Goal: Navigation & Orientation: Find specific page/section

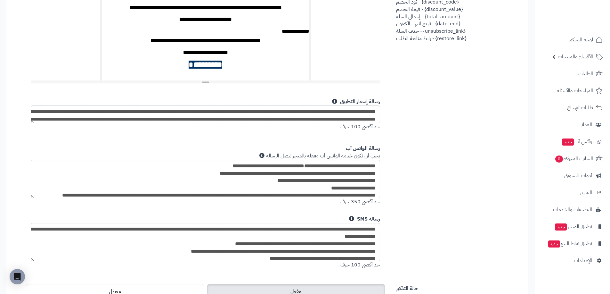
scroll to position [512, 0]
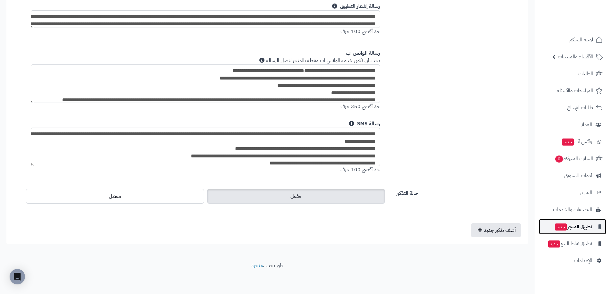
click at [577, 226] on span "تطبيق المتجر جديد" at bounding box center [573, 226] width 38 height 9
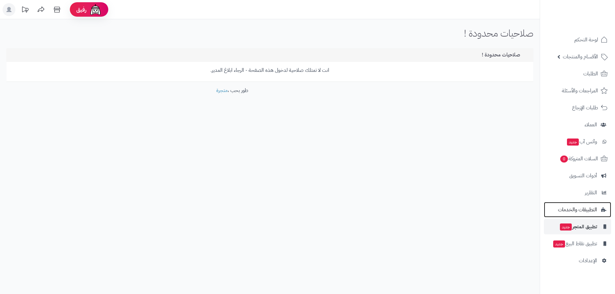
click at [577, 212] on span "التطبيقات والخدمات" at bounding box center [577, 209] width 39 height 9
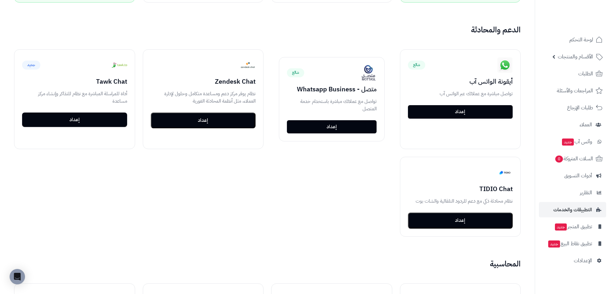
scroll to position [545, 0]
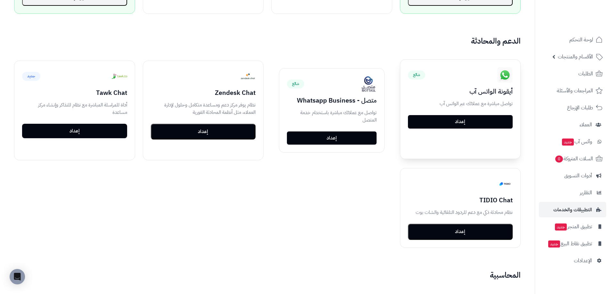
click at [427, 82] on div "شائع" at bounding box center [460, 74] width 105 height 15
click at [488, 100] on p "تواصل مباشرة مع عملائك عبر الواتس آب" at bounding box center [460, 103] width 105 height 7
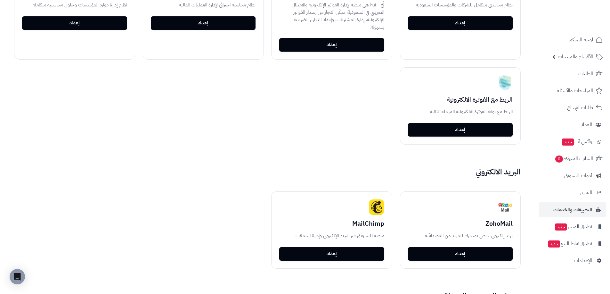
scroll to position [876, 0]
